Goal: Navigation & Orientation: Find specific page/section

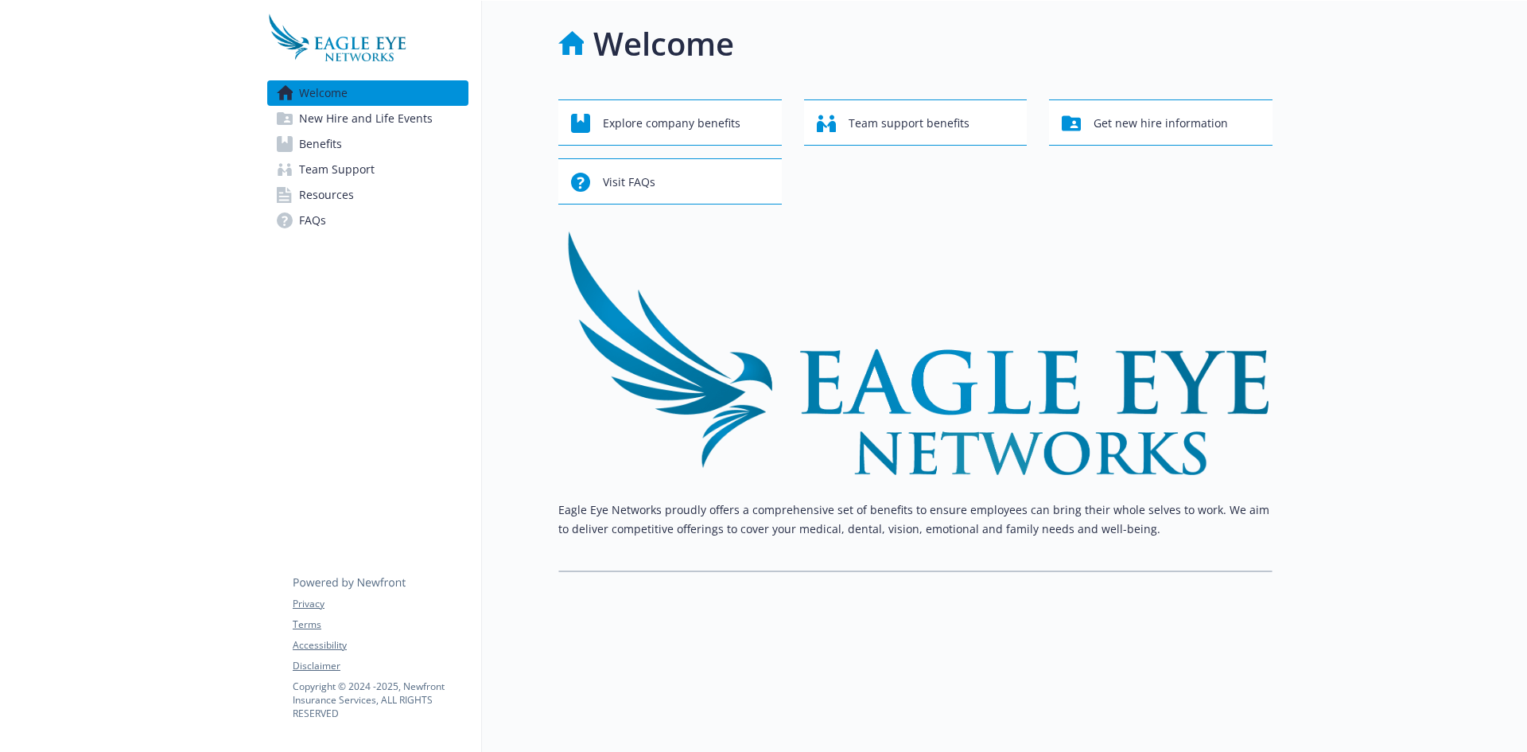
scroll to position [13, 12]
